Goal: Task Accomplishment & Management: Use online tool/utility

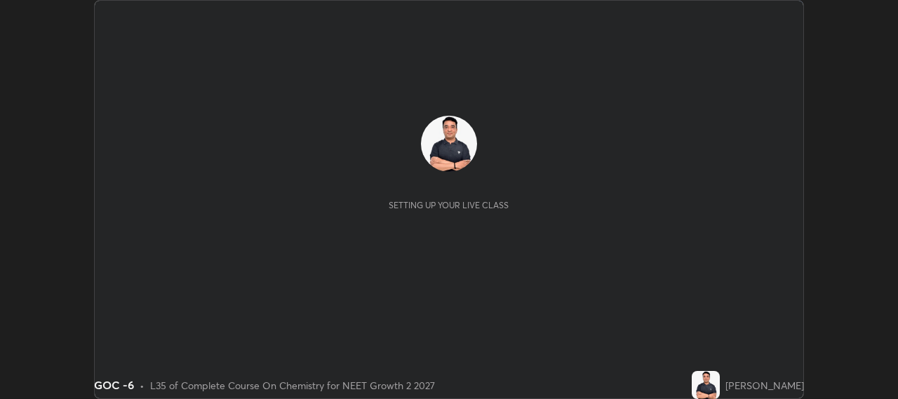
scroll to position [399, 897]
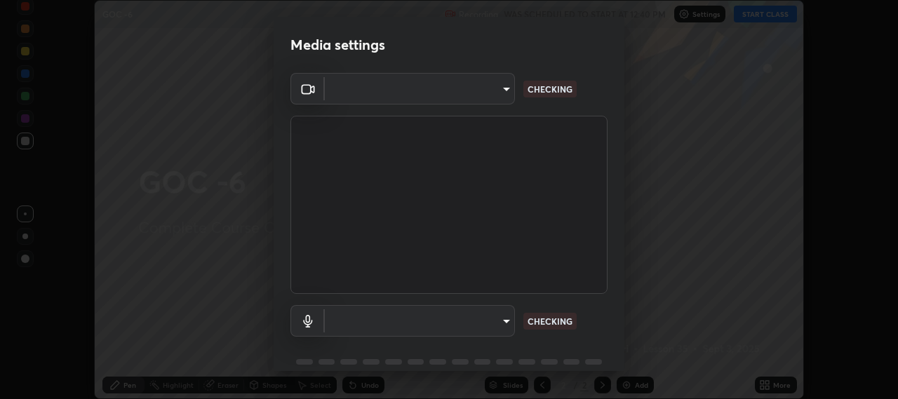
type input "b317e01ce44dabc3be8dd9fbd21c4c94838353ba5ba3926cf423050bf086703d"
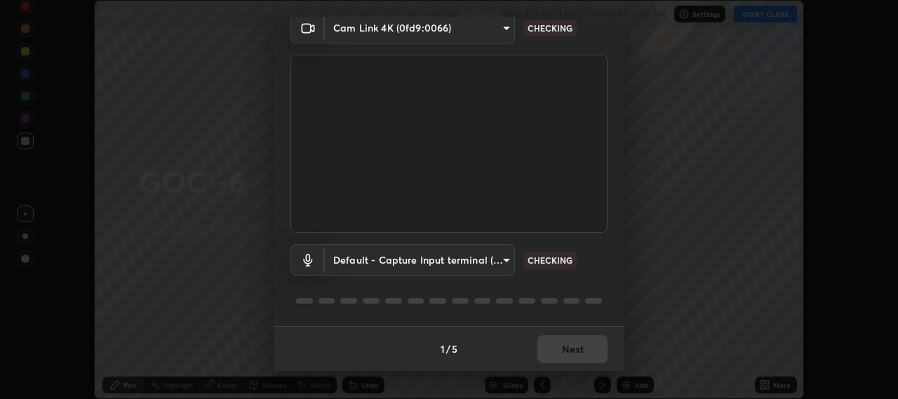
click at [497, 258] on body "Erase all GOC -6 Recording WAS SCHEDULED TO START AT 12:40 PM Settings START CL…" at bounding box center [449, 199] width 898 height 399
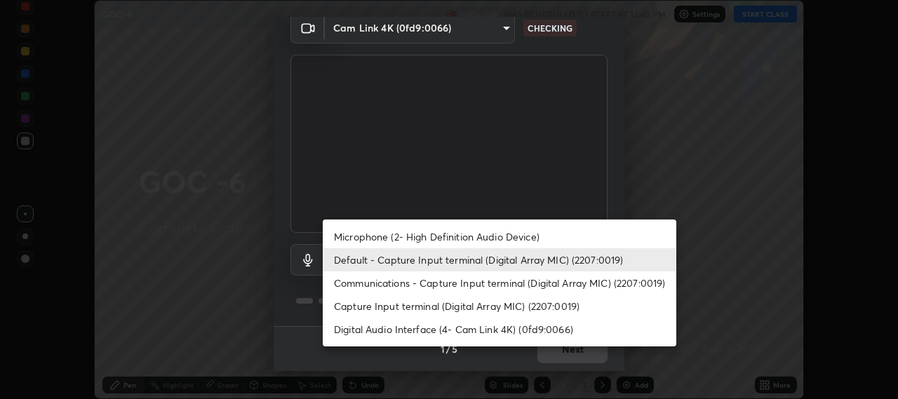
click at [528, 235] on li "Microphone (2- High Definition Audio Device)" at bounding box center [499, 236] width 353 height 23
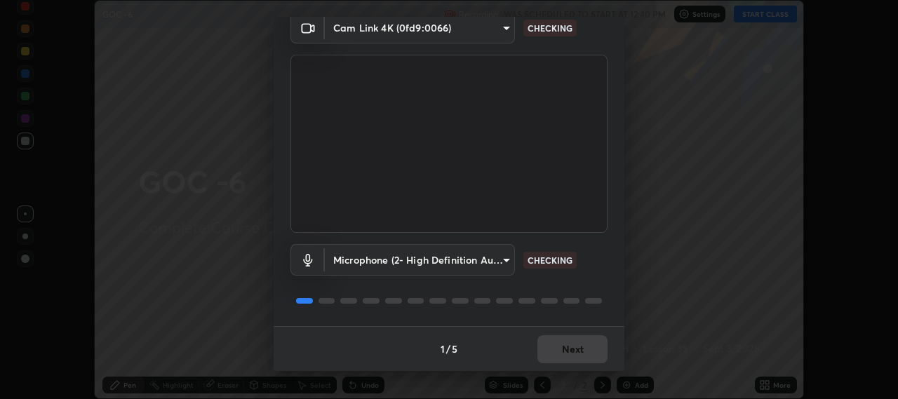
click at [481, 255] on body "Erase all GOC -6 Recording WAS SCHEDULED TO START AT 12:40 PM Settings START CL…" at bounding box center [449, 199] width 898 height 399
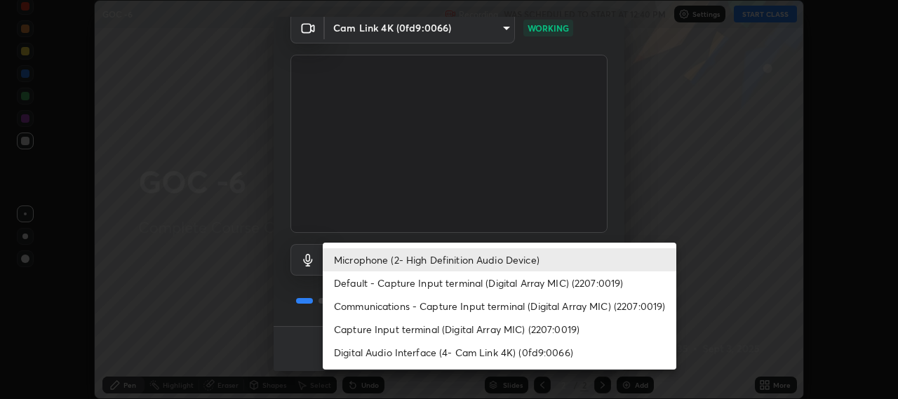
click at [491, 306] on li "Communications - Capture Input terminal (Digital Array MIC) (2207:0019)" at bounding box center [499, 306] width 353 height 23
type input "communications"
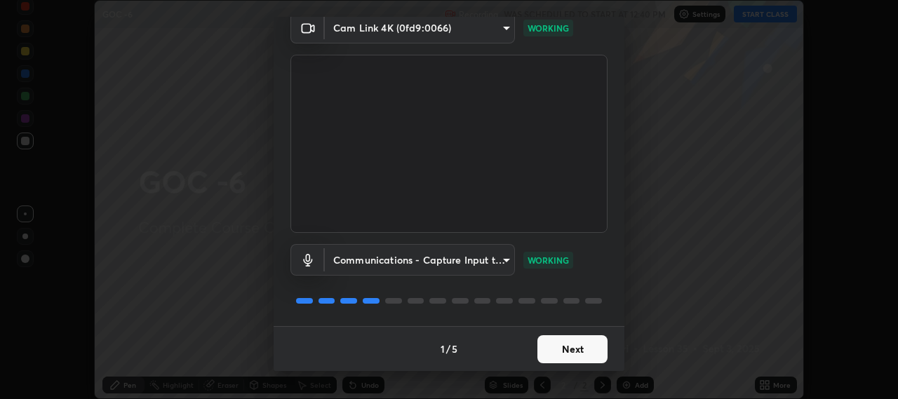
click at [585, 348] on button "Next" at bounding box center [572, 349] width 70 height 28
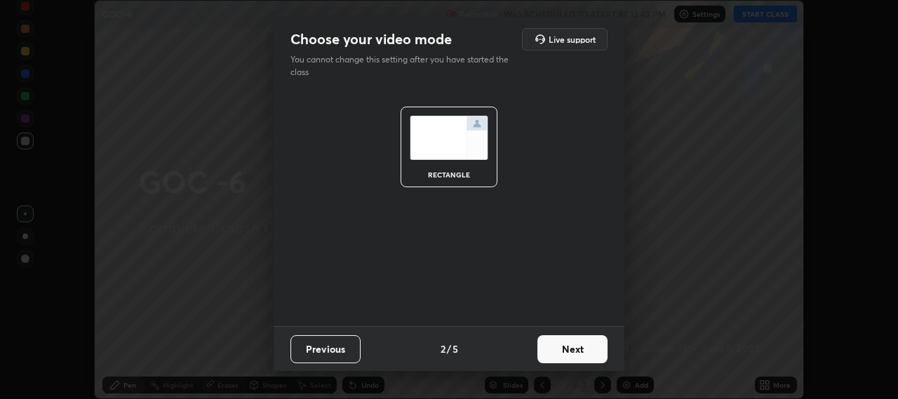
scroll to position [0, 0]
click at [594, 353] on button "Next" at bounding box center [572, 349] width 70 height 28
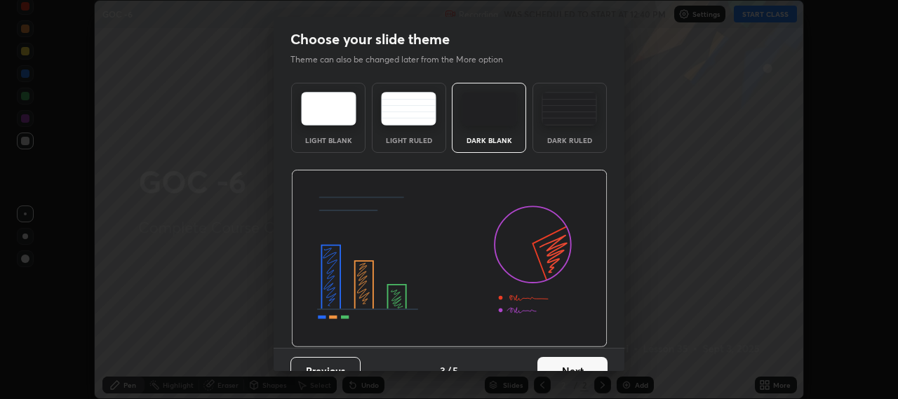
click at [596, 365] on button "Next" at bounding box center [572, 371] width 70 height 28
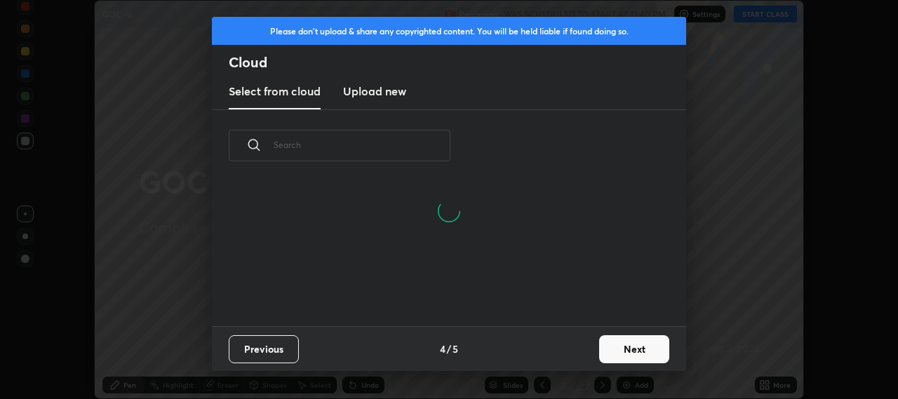
click at [655, 356] on button "Next" at bounding box center [634, 349] width 70 height 28
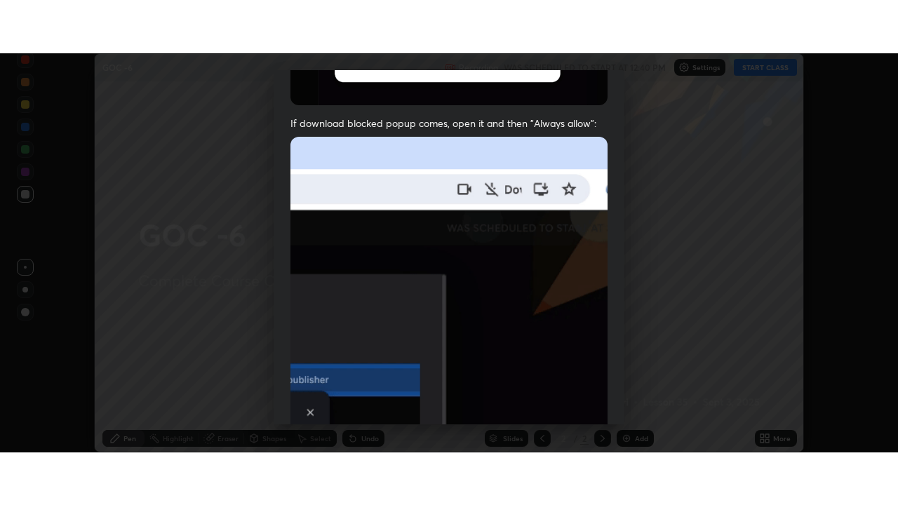
scroll to position [347, 0]
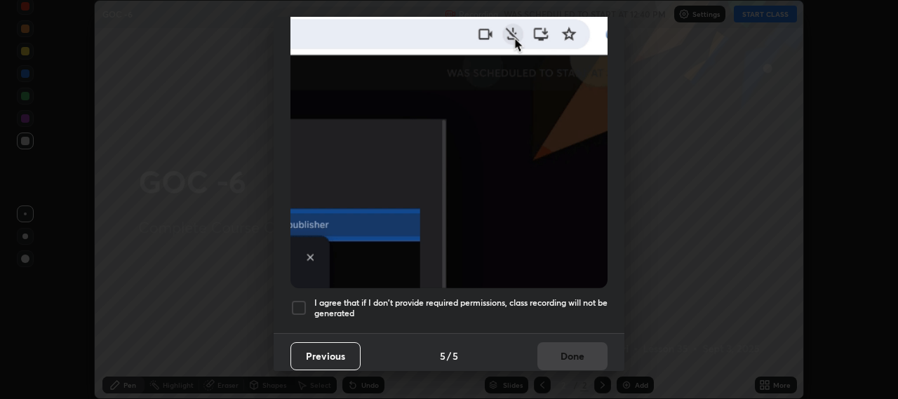
click at [306, 302] on div at bounding box center [298, 307] width 17 height 17
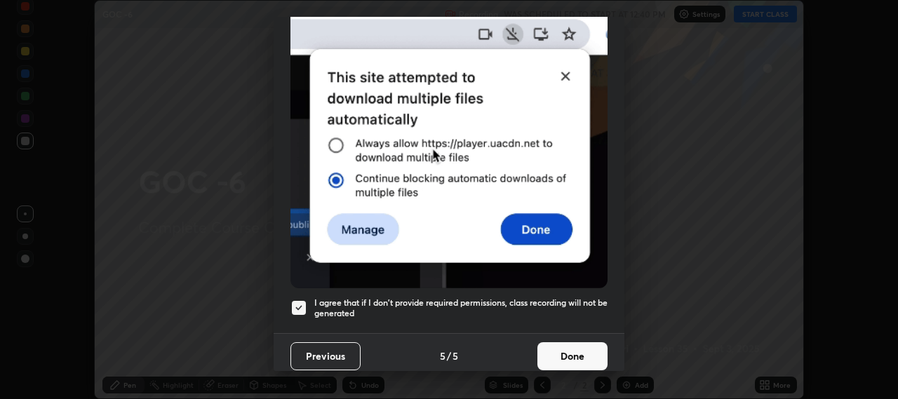
click at [581, 347] on button "Done" at bounding box center [572, 356] width 70 height 28
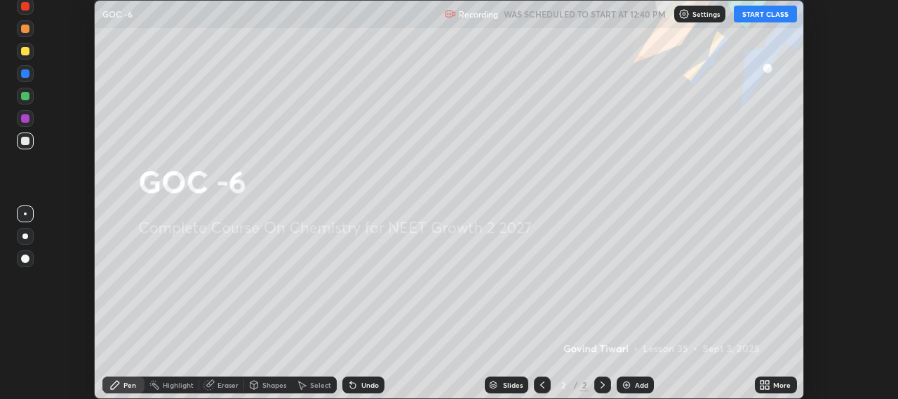
click at [764, 386] on icon at bounding box center [762, 388] width 4 height 4
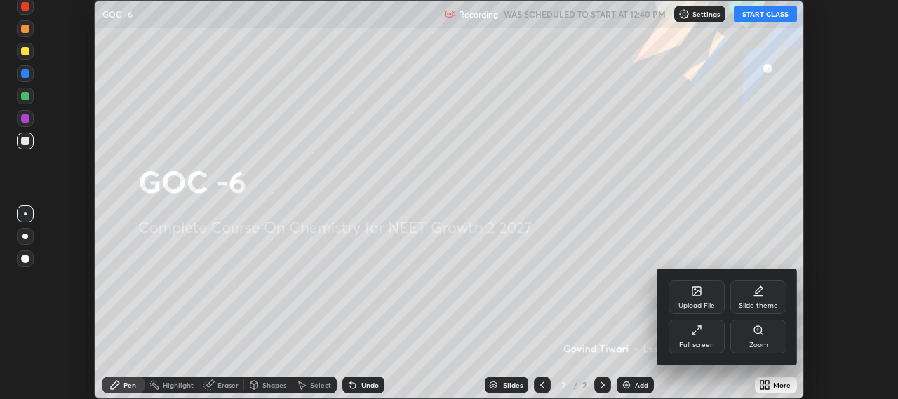
click at [716, 334] on div "Full screen" at bounding box center [696, 337] width 56 height 34
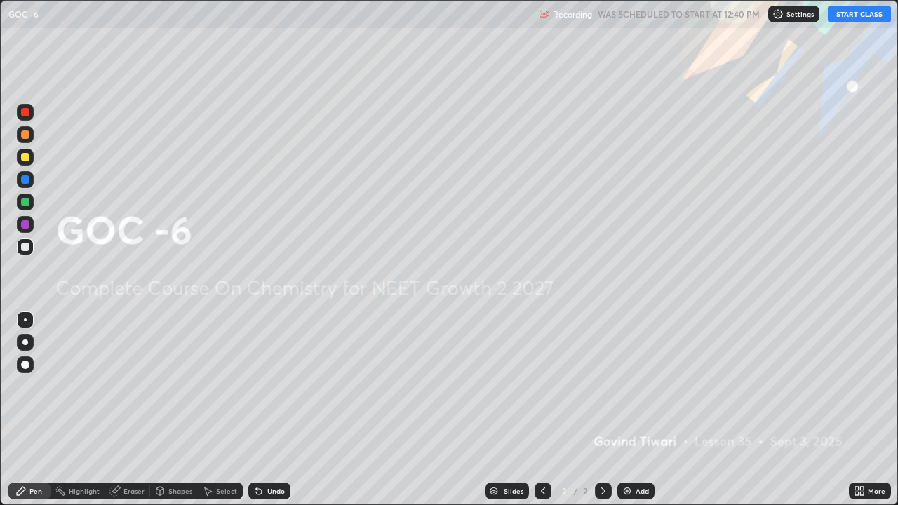
scroll to position [505, 898]
click at [851, 18] on button "START CLASS" at bounding box center [859, 14] width 63 height 17
click at [635, 398] on div "Add" at bounding box center [641, 490] width 13 height 7
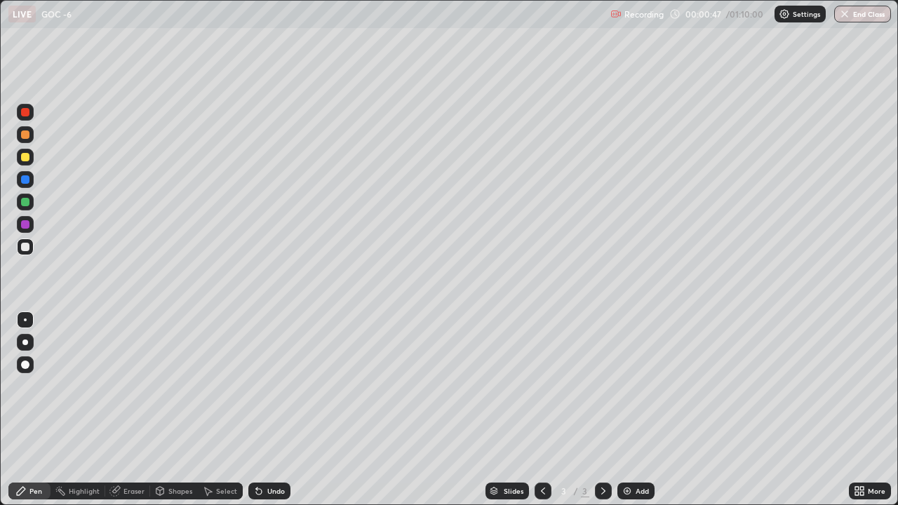
click at [25, 158] on div at bounding box center [25, 157] width 8 height 8
click at [25, 342] on div at bounding box center [25, 342] width 6 height 6
click at [29, 255] on div at bounding box center [25, 246] width 17 height 17
click at [133, 398] on div "Eraser" at bounding box center [133, 490] width 21 height 7
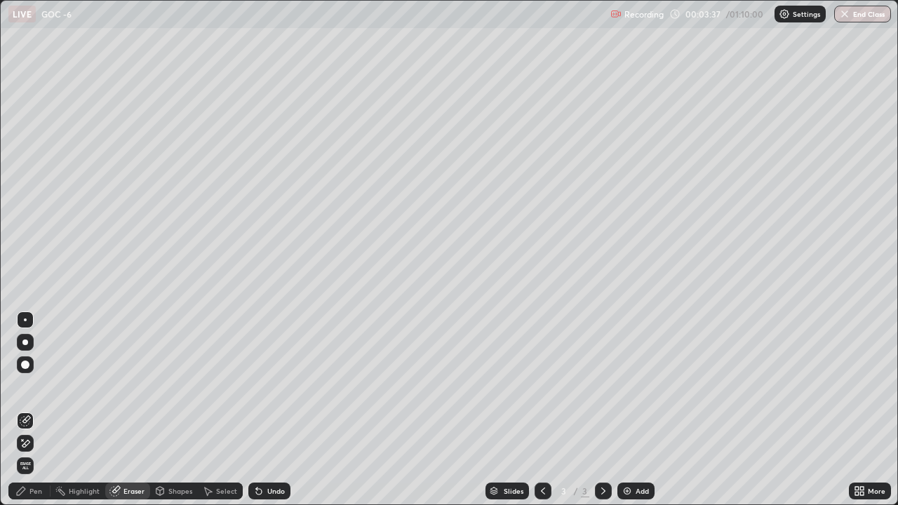
click at [29, 398] on icon at bounding box center [25, 444] width 11 height 12
click at [39, 398] on div "Pen" at bounding box center [35, 490] width 13 height 7
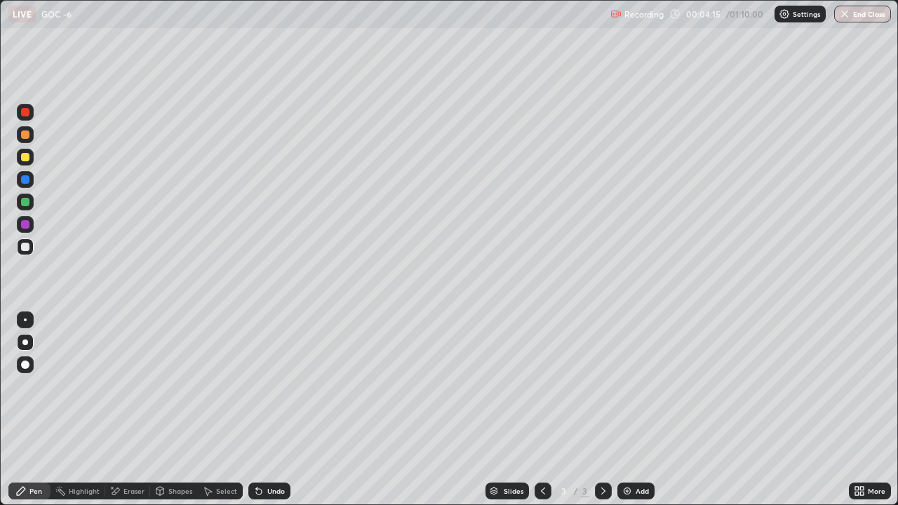
click at [27, 203] on div at bounding box center [25, 202] width 8 height 8
click at [29, 249] on div at bounding box center [25, 247] width 8 height 8
click at [26, 157] on div at bounding box center [25, 157] width 8 height 8
click at [28, 203] on div at bounding box center [25, 202] width 8 height 8
click at [25, 320] on div at bounding box center [25, 319] width 3 height 3
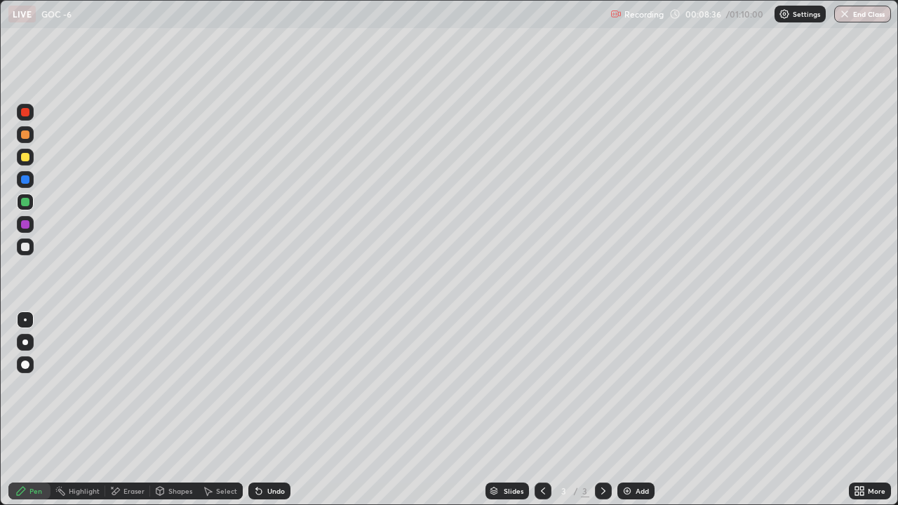
click at [622, 398] on img at bounding box center [626, 490] width 11 height 11
click at [29, 245] on div at bounding box center [25, 247] width 8 height 8
click at [22, 339] on div at bounding box center [25, 342] width 17 height 17
click at [28, 158] on div at bounding box center [25, 157] width 8 height 8
click at [25, 200] on div at bounding box center [25, 202] width 8 height 8
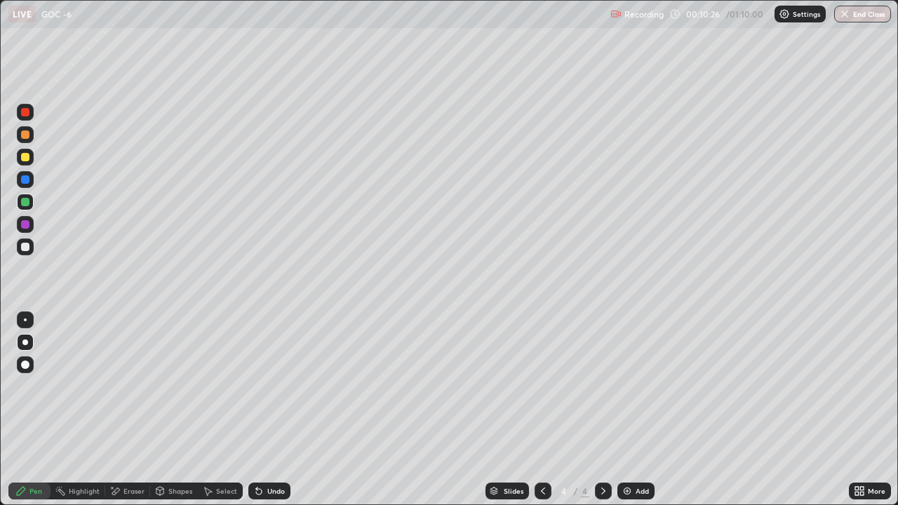
click at [25, 156] on div at bounding box center [25, 157] width 8 height 8
click at [24, 248] on div at bounding box center [25, 247] width 8 height 8
click at [26, 363] on div at bounding box center [25, 364] width 8 height 8
click at [622, 398] on img at bounding box center [626, 490] width 11 height 11
click at [22, 154] on div at bounding box center [25, 157] width 8 height 8
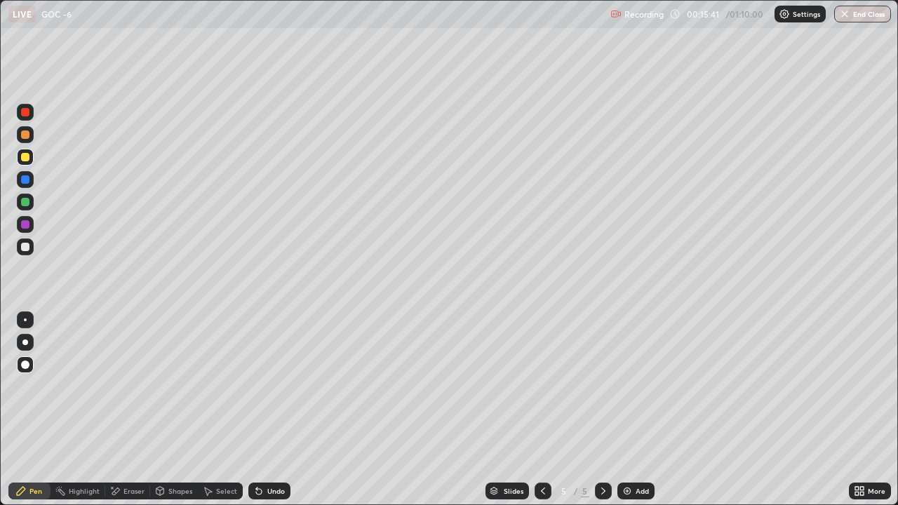
click at [25, 342] on div at bounding box center [25, 342] width 6 height 6
click at [25, 247] on div at bounding box center [25, 247] width 8 height 8
click at [621, 398] on img at bounding box center [626, 490] width 11 height 11
click at [541, 398] on icon at bounding box center [542, 490] width 11 height 11
click at [608, 398] on div at bounding box center [603, 491] width 17 height 17
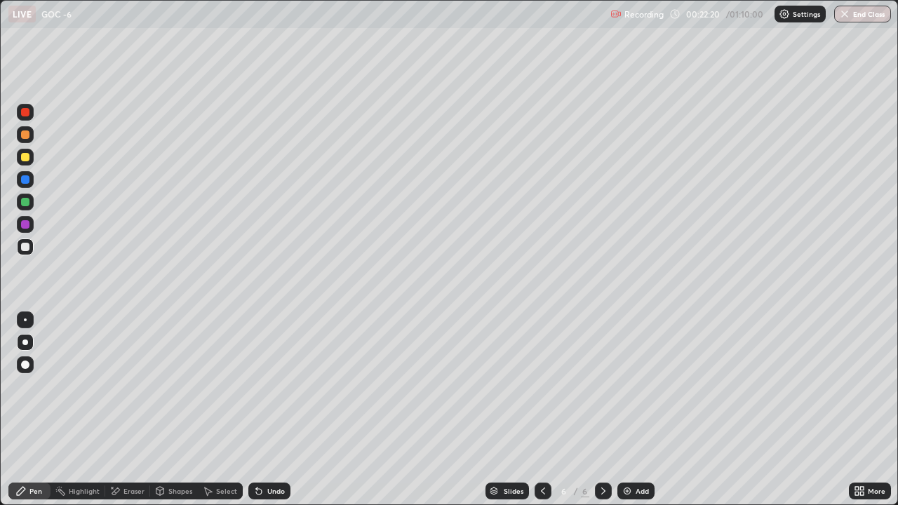
click at [541, 398] on icon at bounding box center [542, 490] width 11 height 11
click at [602, 398] on icon at bounding box center [603, 490] width 11 height 11
click at [28, 163] on div at bounding box center [25, 157] width 17 height 17
click at [541, 398] on icon at bounding box center [542, 490] width 11 height 11
click at [602, 398] on icon at bounding box center [603, 490] width 11 height 11
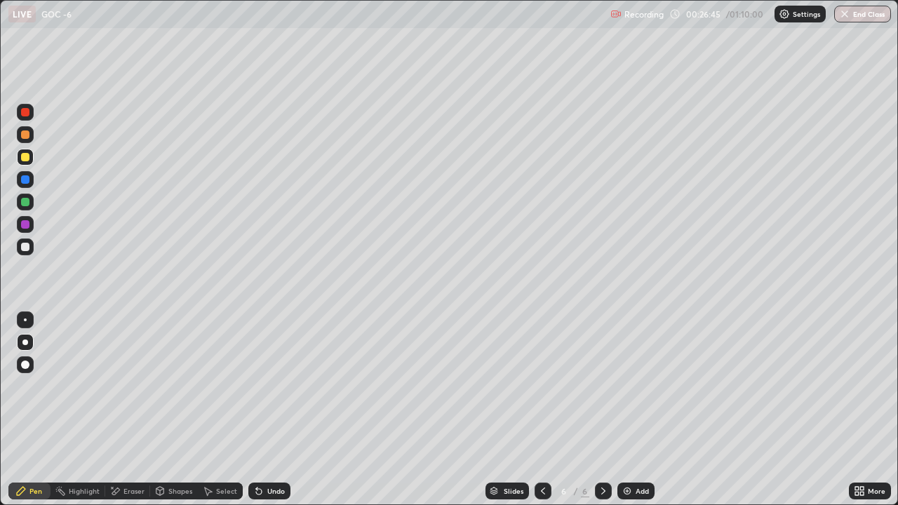
click at [628, 398] on div "Add" at bounding box center [635, 491] width 37 height 17
click at [541, 398] on icon at bounding box center [542, 490] width 11 height 11
click at [602, 398] on icon at bounding box center [603, 490] width 11 height 11
click at [31, 248] on div at bounding box center [25, 246] width 17 height 17
click at [28, 204] on div at bounding box center [25, 202] width 8 height 8
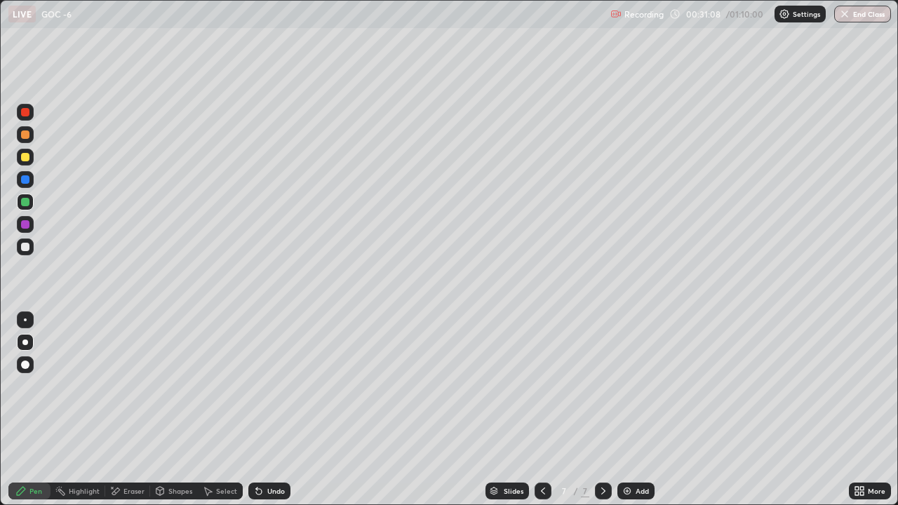
click at [25, 250] on div at bounding box center [25, 247] width 8 height 8
click at [543, 398] on icon at bounding box center [542, 490] width 11 height 11
click at [539, 398] on div at bounding box center [542, 491] width 17 height 17
click at [598, 398] on icon at bounding box center [603, 490] width 11 height 11
click at [136, 398] on div "Eraser" at bounding box center [127, 491] width 45 height 17
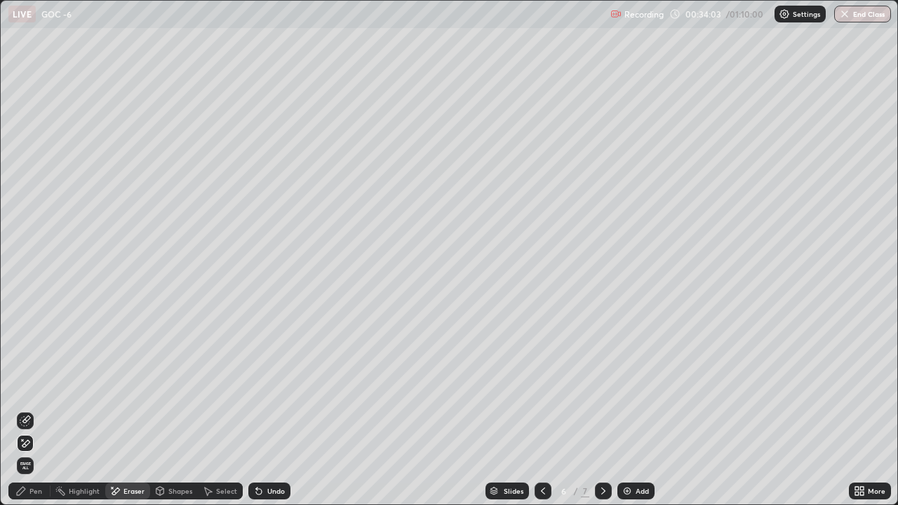
click at [43, 398] on div "Pen" at bounding box center [29, 491] width 42 height 17
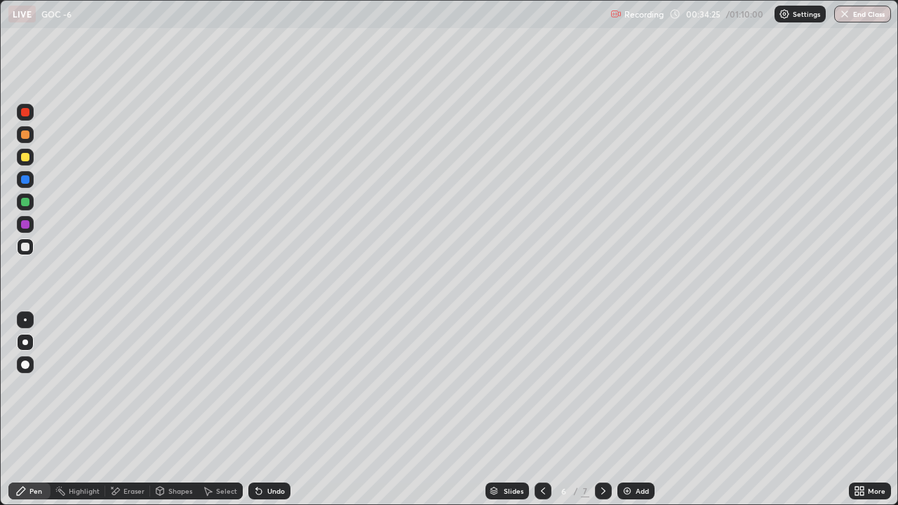
click at [602, 398] on icon at bounding box center [603, 490] width 11 height 11
click at [33, 158] on div at bounding box center [25, 157] width 17 height 17
click at [623, 398] on img at bounding box center [626, 490] width 11 height 11
click at [26, 245] on div at bounding box center [25, 247] width 8 height 8
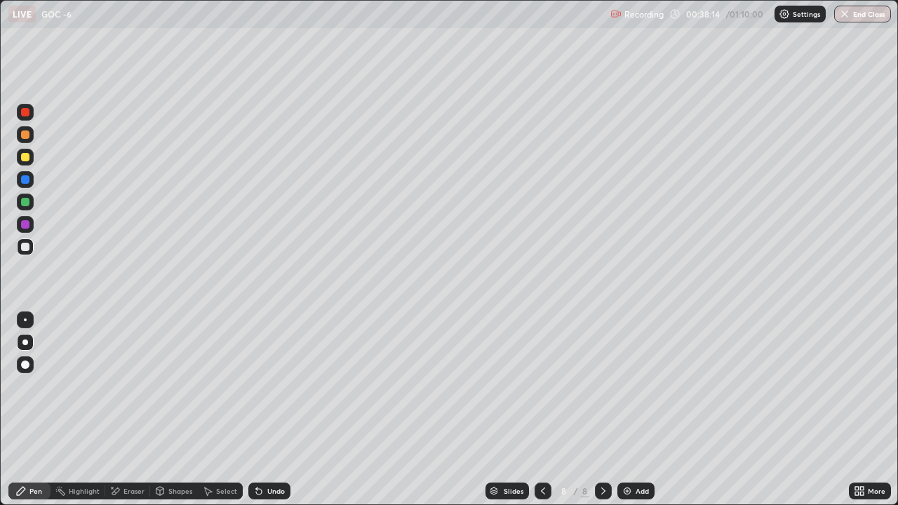
click at [25, 158] on div at bounding box center [25, 157] width 8 height 8
click at [26, 250] on div at bounding box center [25, 247] width 8 height 8
click at [26, 157] on div at bounding box center [25, 157] width 8 height 8
click at [618, 398] on div "Add" at bounding box center [635, 491] width 37 height 17
click at [26, 247] on div at bounding box center [25, 247] width 8 height 8
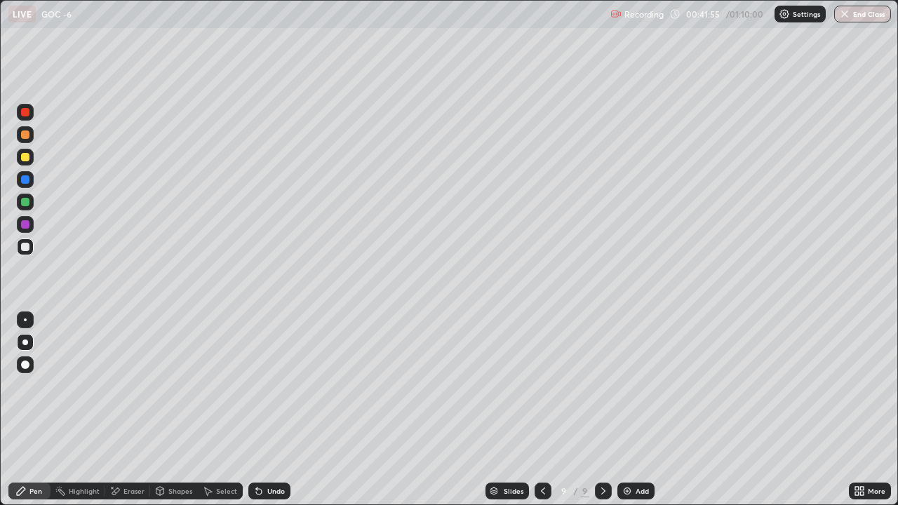
click at [27, 159] on div at bounding box center [25, 157] width 8 height 8
click at [535, 398] on div at bounding box center [542, 491] width 17 height 17
click at [602, 398] on icon at bounding box center [603, 490] width 11 height 11
click at [24, 246] on div at bounding box center [25, 247] width 8 height 8
click at [27, 159] on div at bounding box center [25, 157] width 8 height 8
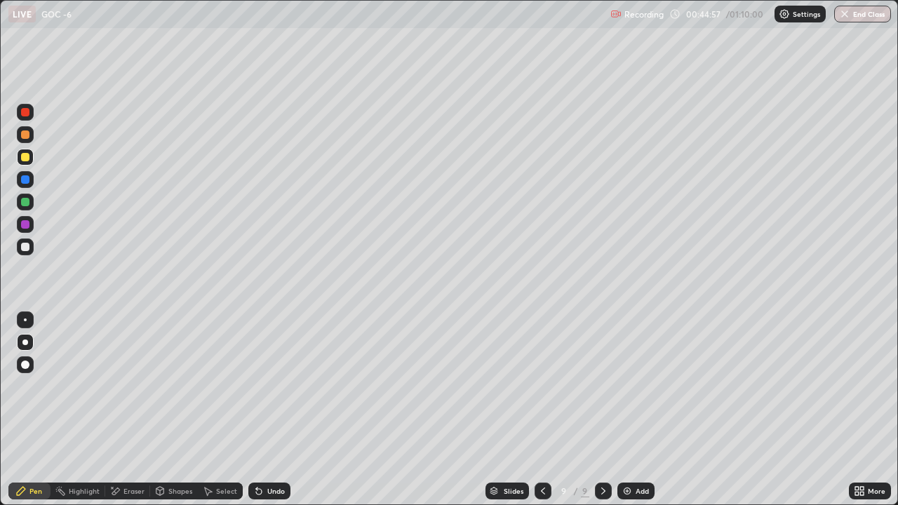
click at [25, 248] on div at bounding box center [25, 247] width 8 height 8
click at [25, 320] on div at bounding box center [25, 319] width 3 height 3
click at [625, 398] on img at bounding box center [626, 490] width 11 height 11
click at [28, 370] on div at bounding box center [25, 364] width 17 height 17
click at [126, 398] on div "Eraser" at bounding box center [133, 490] width 21 height 7
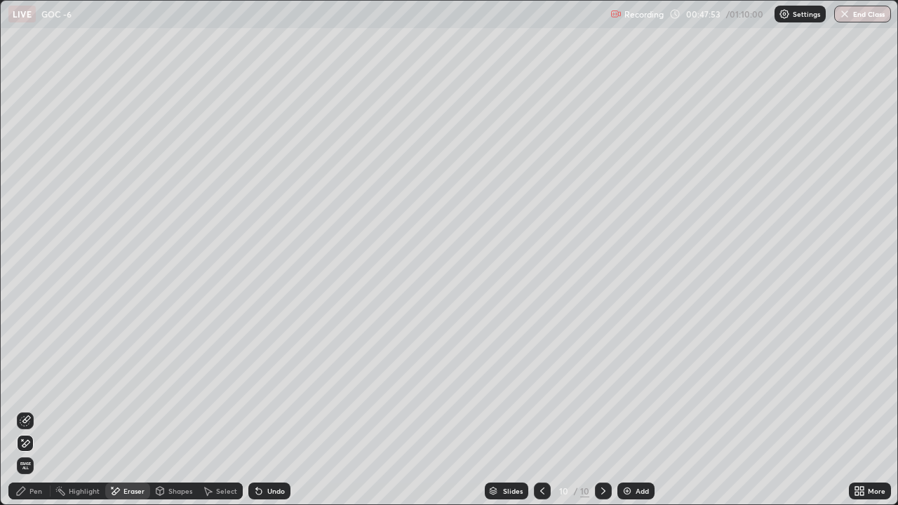
click at [26, 398] on icon at bounding box center [20, 490] width 11 height 11
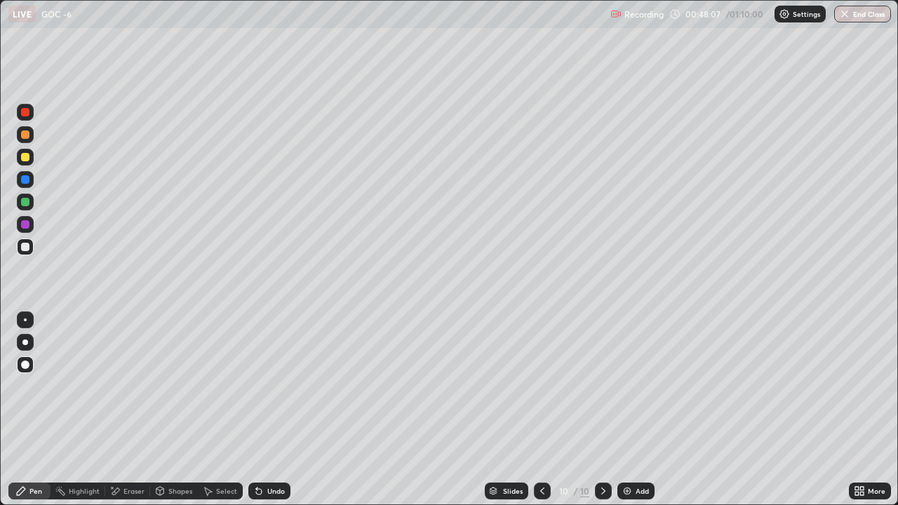
click at [112, 398] on icon at bounding box center [112, 487] width 1 height 1
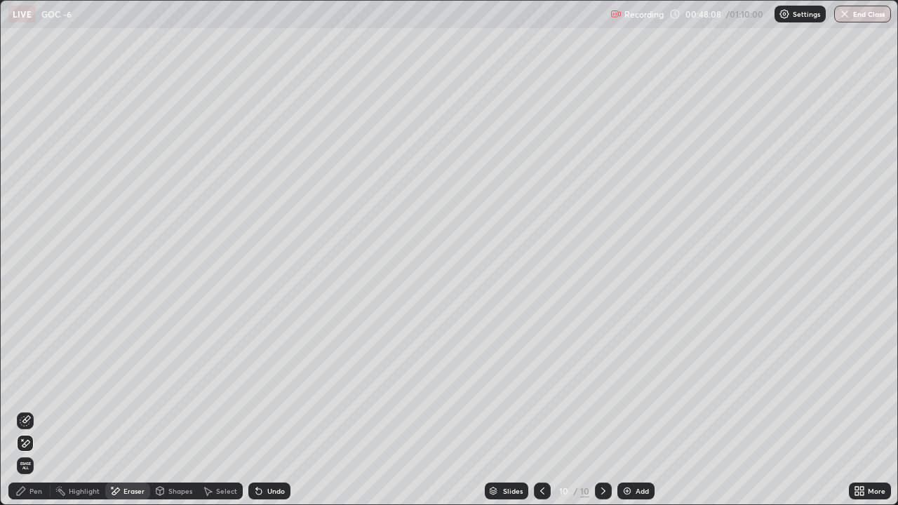
click at [25, 398] on span "Erase all" at bounding box center [25, 465] width 15 height 8
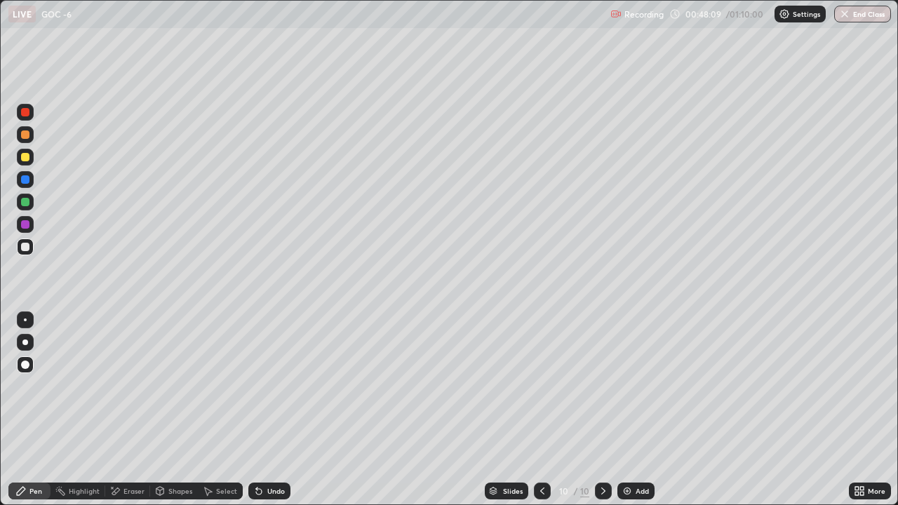
click at [542, 398] on icon at bounding box center [542, 490] width 11 height 11
click at [863, 19] on button "End Class" at bounding box center [862, 14] width 57 height 17
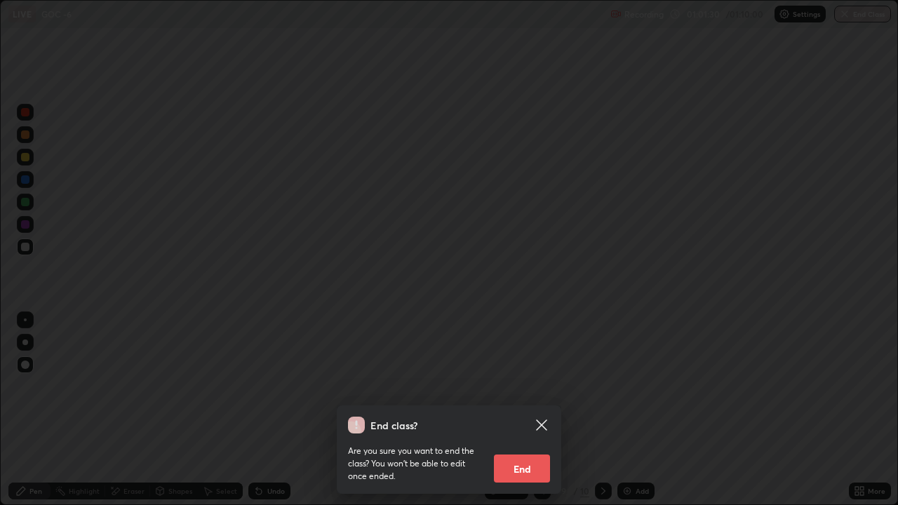
click at [529, 398] on button "End" at bounding box center [522, 468] width 56 height 28
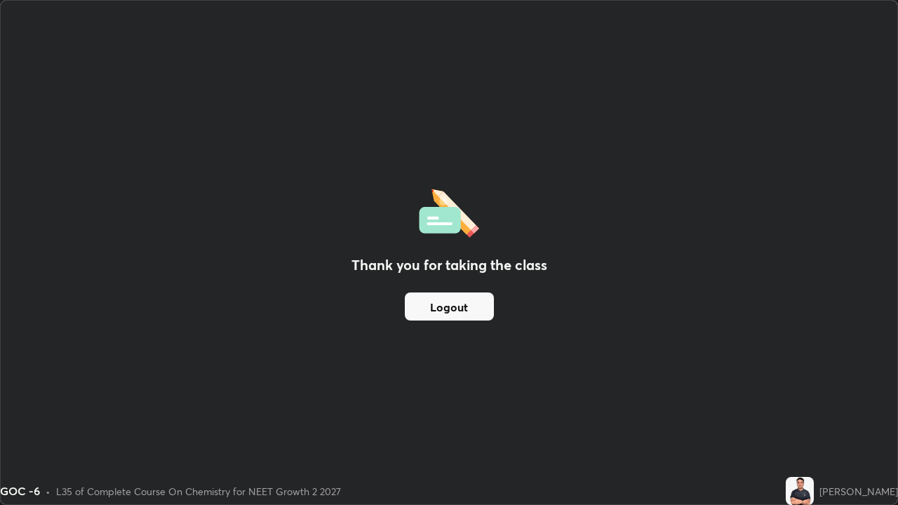
click at [458, 309] on button "Logout" at bounding box center [449, 306] width 89 height 28
click at [461, 309] on button "Logout" at bounding box center [449, 306] width 89 height 28
